Goal: Information Seeking & Learning: Learn about a topic

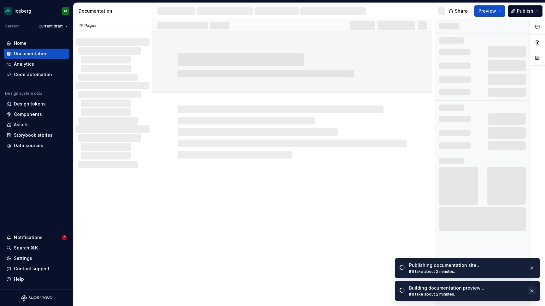
click at [533, 293] on button "button" at bounding box center [532, 290] width 8 height 9
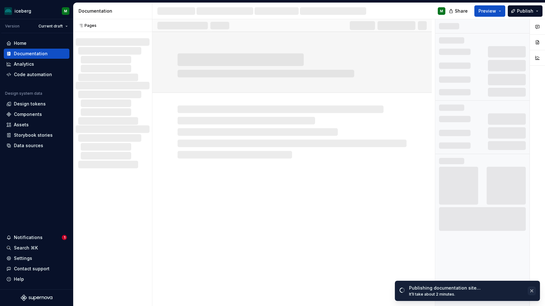
click at [532, 294] on button "button" at bounding box center [532, 290] width 8 height 9
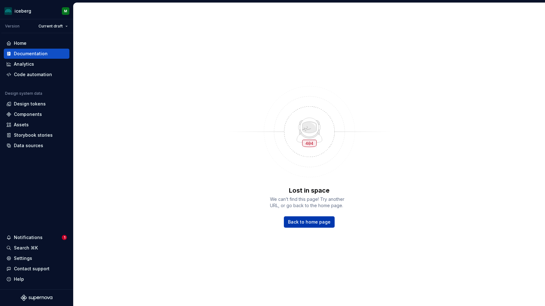
click at [310, 228] on div "Lost in space We can’t find this page! Try another URL, or go back to the home …" at bounding box center [310, 154] width 472 height 303
click at [317, 222] on span "Back to home page" at bounding box center [309, 222] width 43 height 6
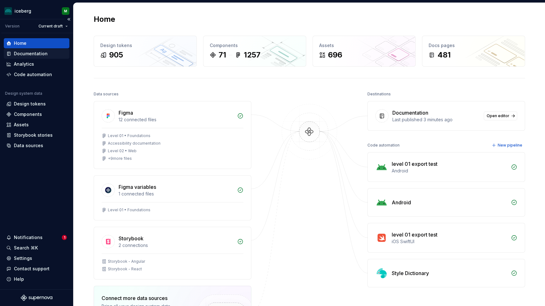
click at [33, 54] on div "Documentation" at bounding box center [31, 53] width 34 height 6
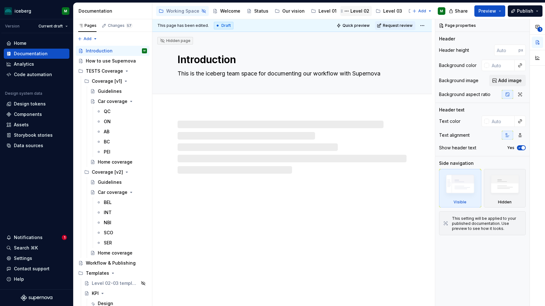
click at [352, 12] on div "Level 02" at bounding box center [360, 11] width 19 height 6
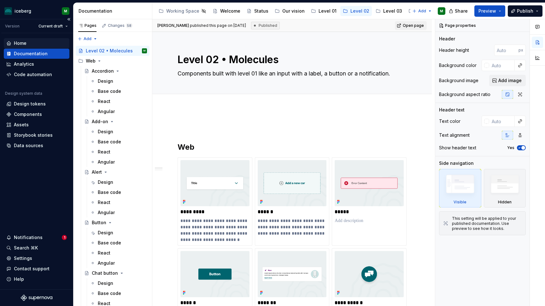
type textarea "*"
click at [22, 40] on div "Home" at bounding box center [20, 43] width 13 height 6
